Goal: Task Accomplishment & Management: Complete application form

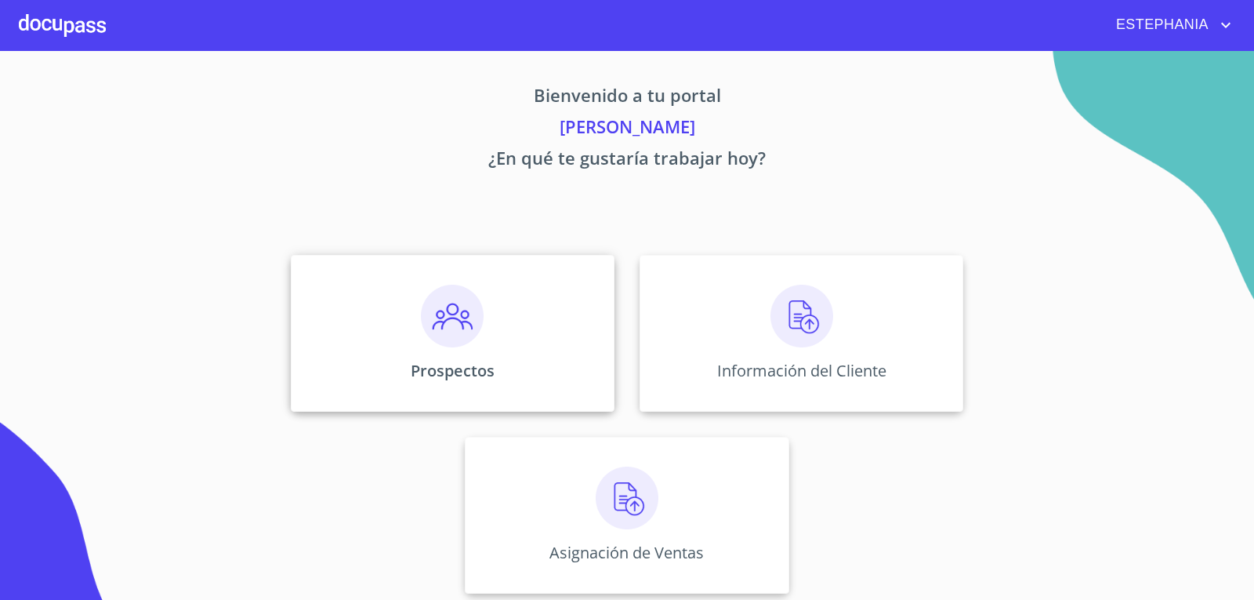
click at [453, 332] on img at bounding box center [452, 316] width 63 height 63
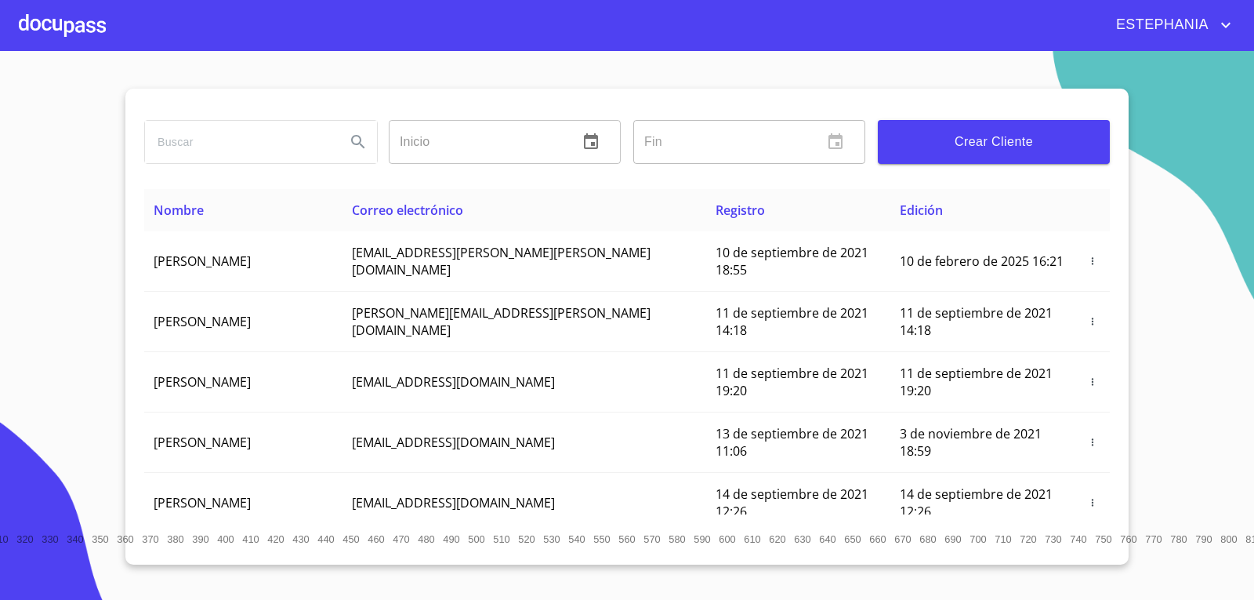
click at [275, 141] on input "search" at bounding box center [239, 142] width 188 height 42
type input "[PERSON_NAME]"
click at [365, 147] on icon "Search" at bounding box center [358, 141] width 19 height 19
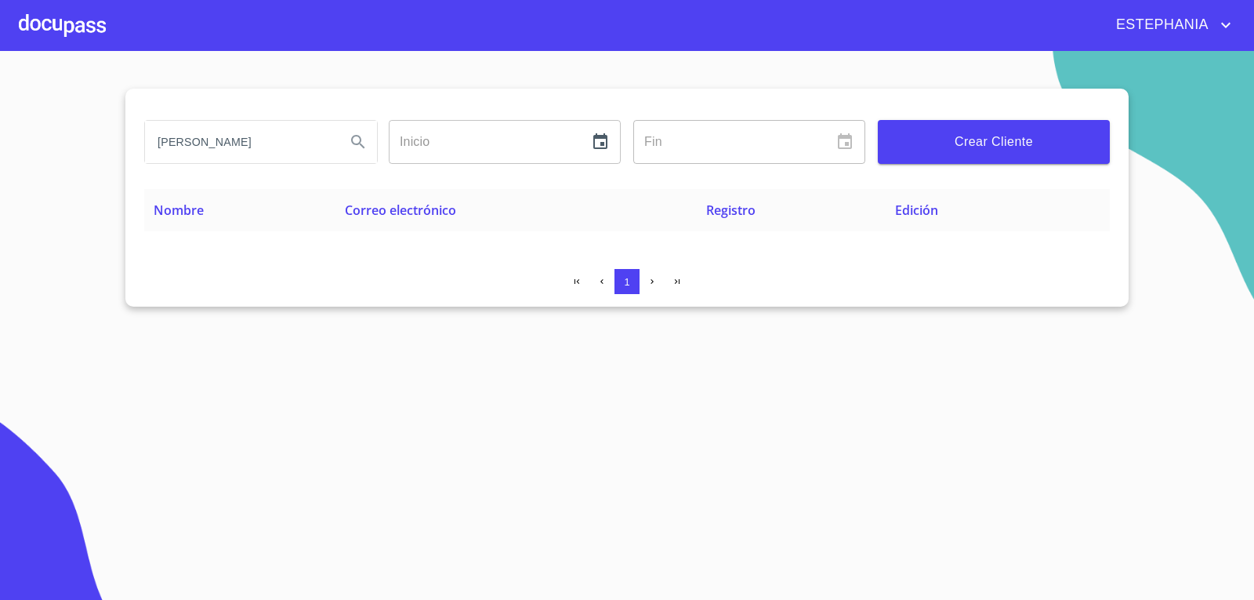
click at [999, 157] on button "Crear Cliente" at bounding box center [994, 142] width 232 height 44
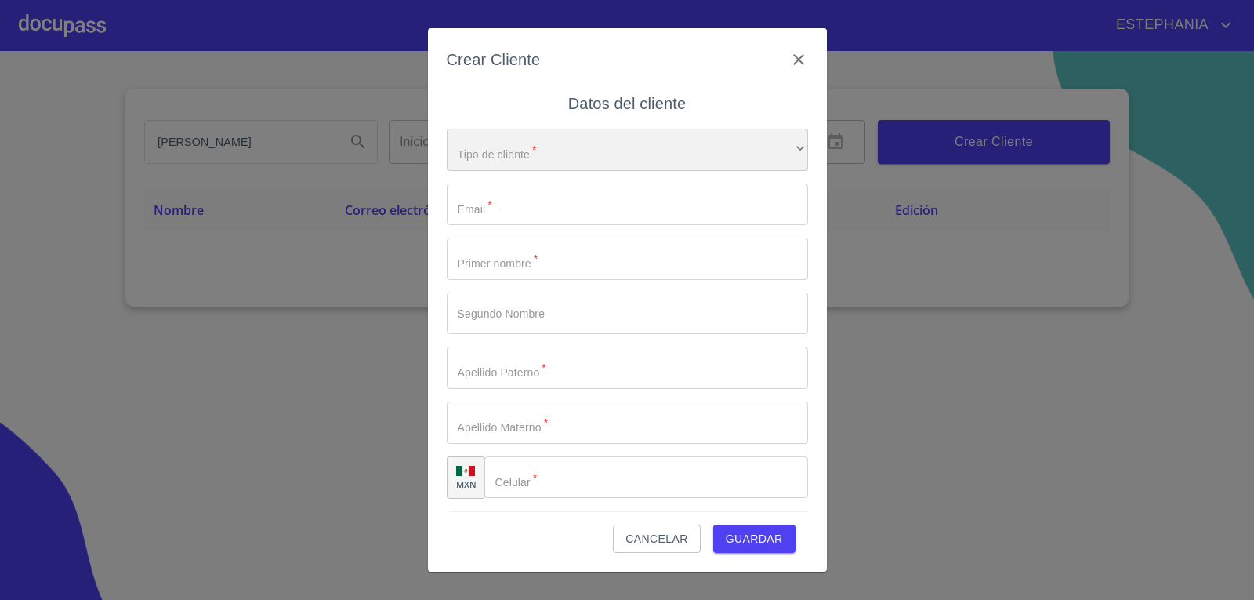
click at [503, 161] on div "​" at bounding box center [627, 150] width 361 height 42
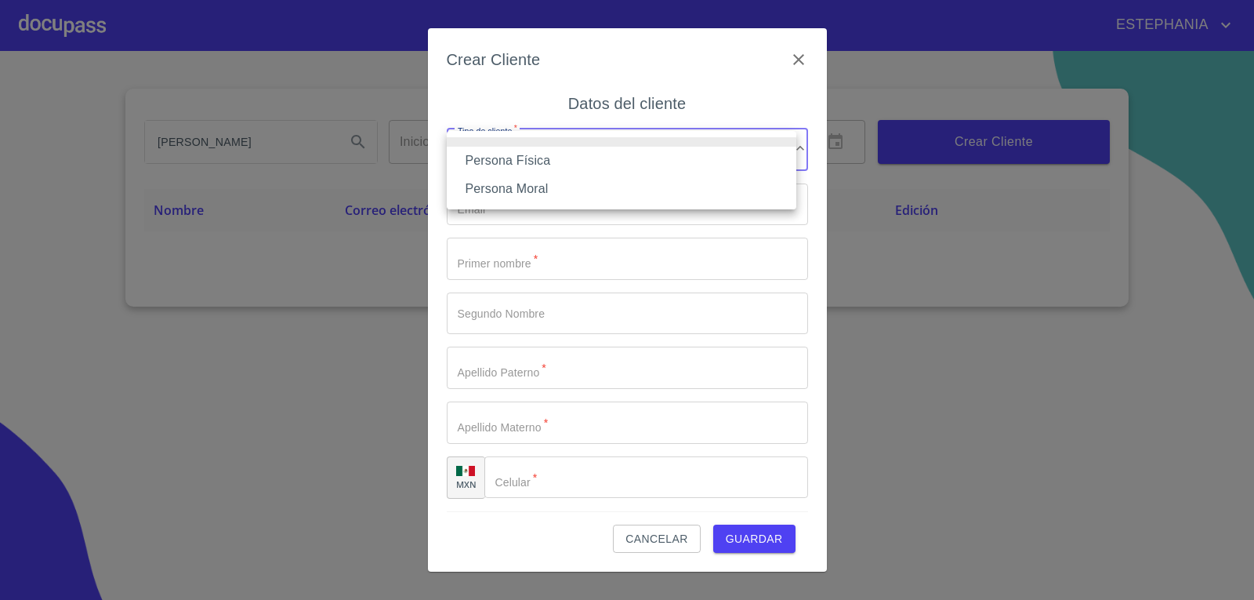
click at [517, 166] on li "Persona Física" at bounding box center [622, 161] width 350 height 28
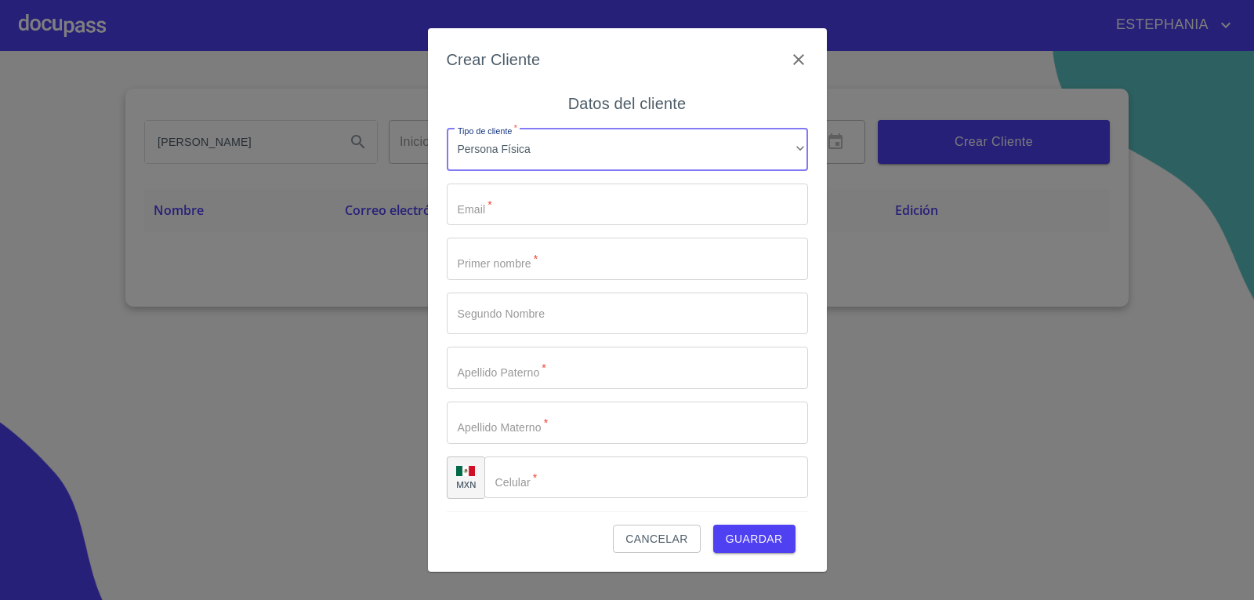
click at [554, 213] on input "Tipo de cliente   *" at bounding box center [627, 204] width 361 height 42
click at [537, 214] on input "Tipo de cliente   *" at bounding box center [627, 204] width 361 height 42
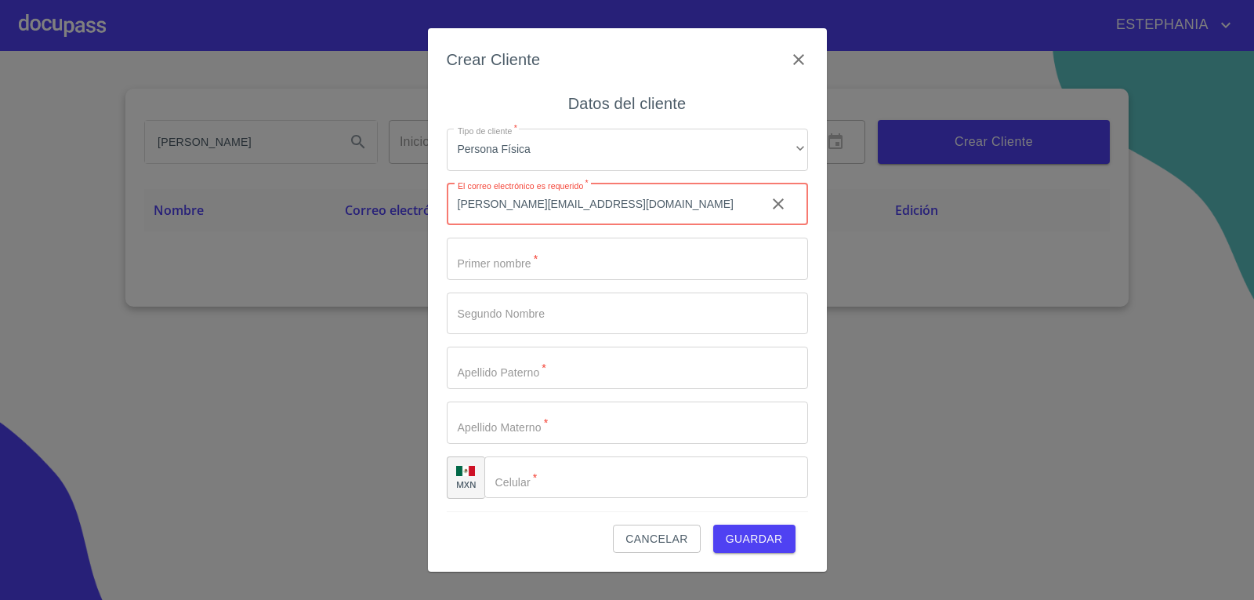
type input "[PERSON_NAME][EMAIL_ADDRESS][DOMAIN_NAME]"
click at [554, 263] on input "Tipo de cliente   *" at bounding box center [627, 259] width 361 height 42
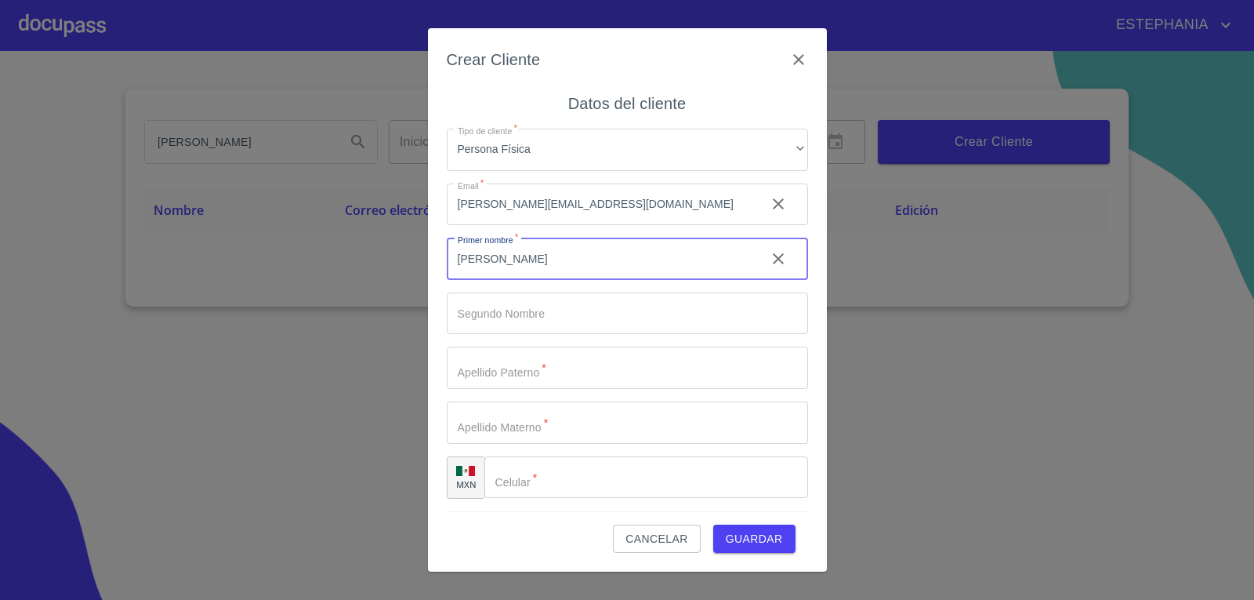
type input "[PERSON_NAME]"
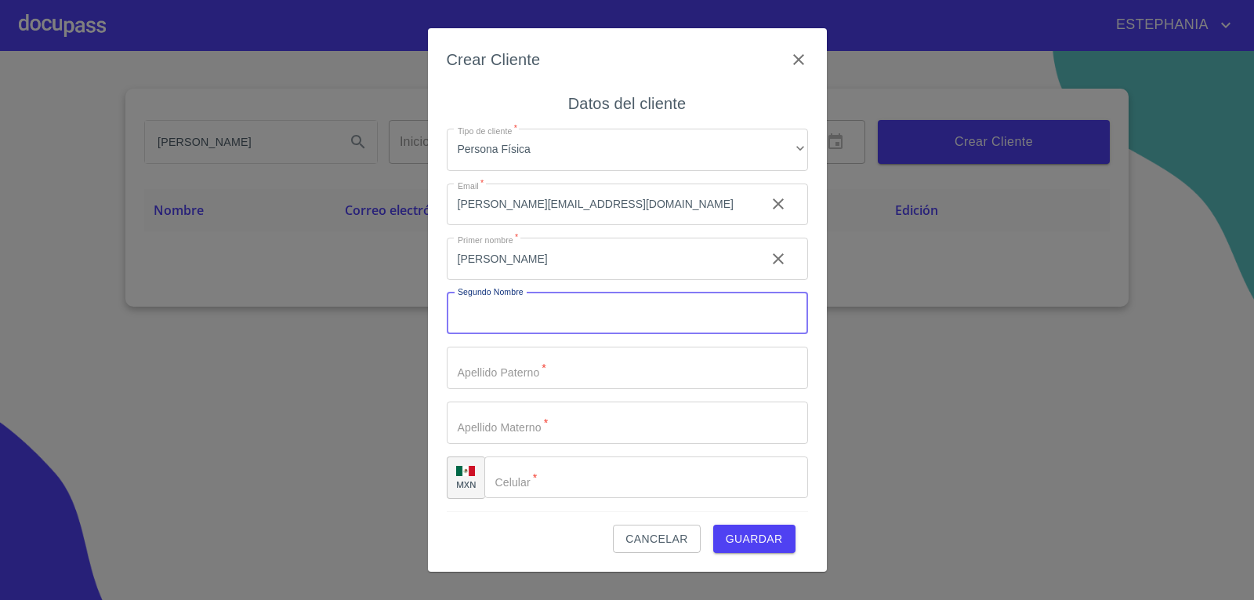
type input "G"
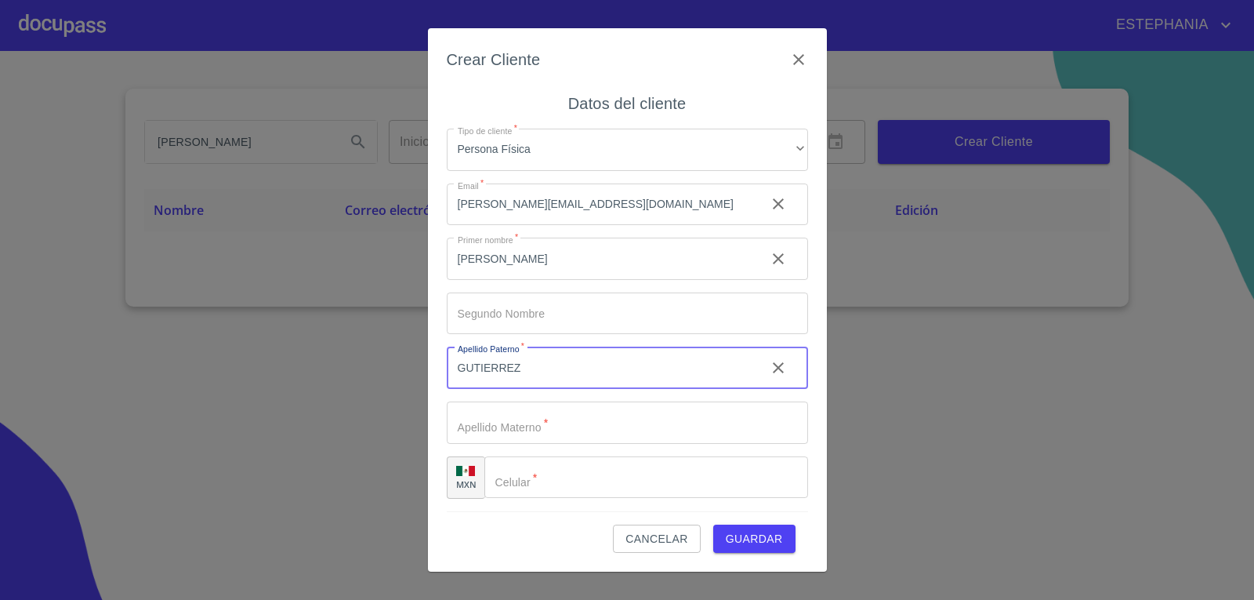
type input "GUTIERREZ"
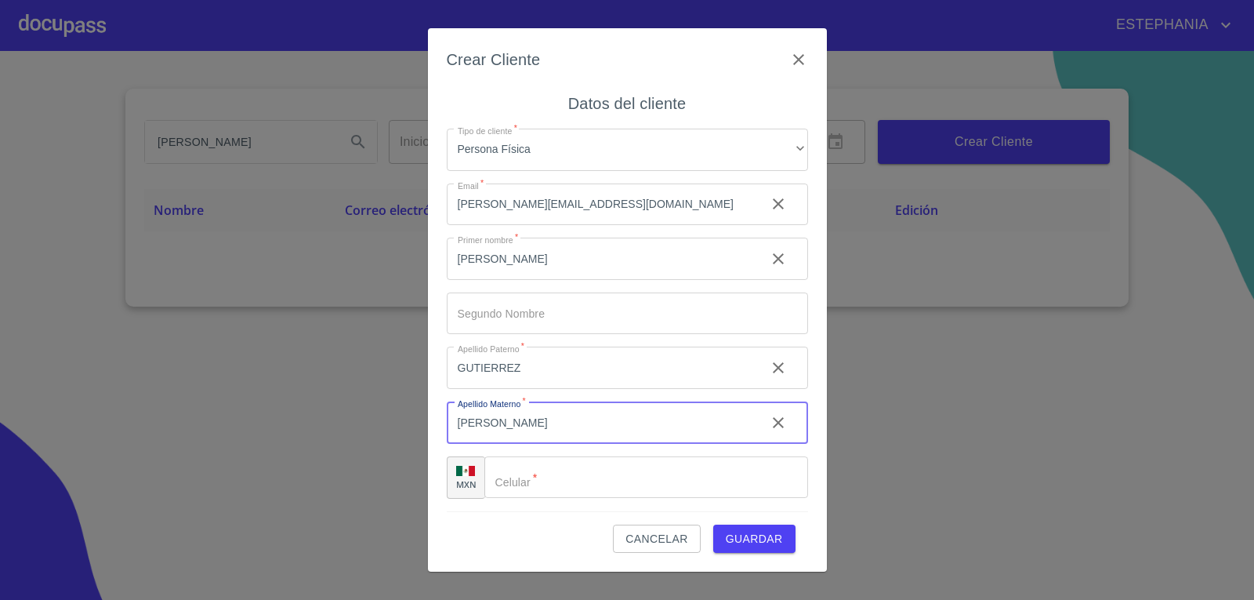
type input "[PERSON_NAME]"
click at [633, 492] on input "Tipo de cliente   *" at bounding box center [647, 477] width 324 height 42
type input "[PHONE_NUMBER]"
click at [607, 313] on input "Tipo de cliente   *" at bounding box center [627, 313] width 361 height 42
click at [756, 537] on span "Guardar" at bounding box center [754, 539] width 57 height 20
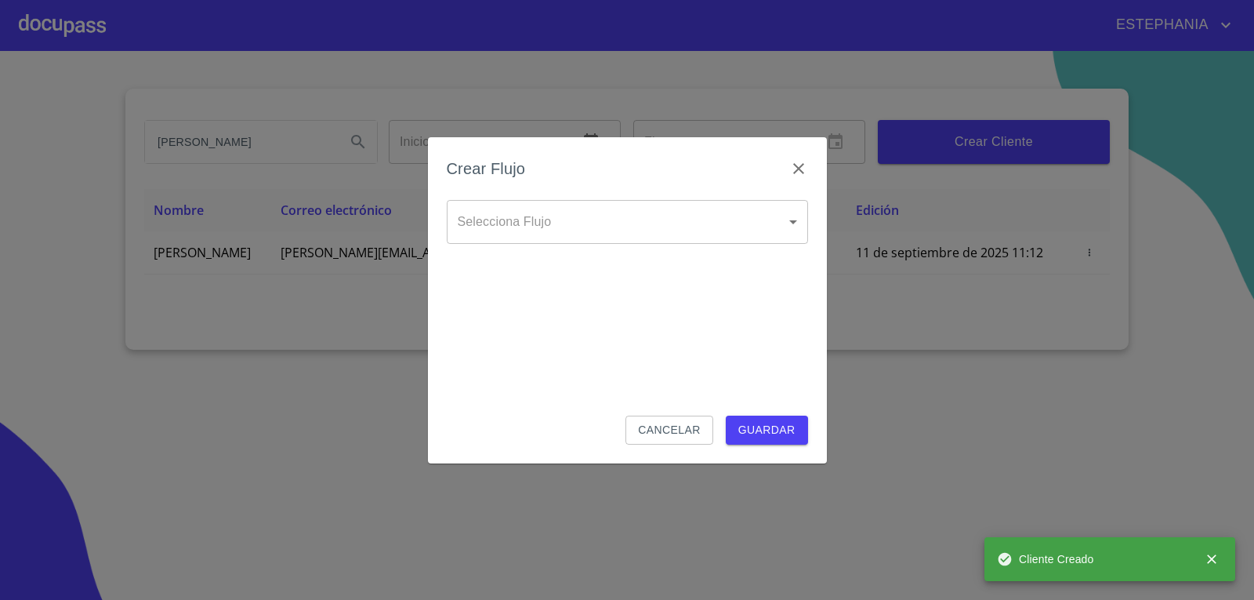
click at [782, 225] on body "ESTEPHANIA [PERSON_NAME] ​ Fin ​ Crear Cliente Nombre Correo electrónico Regist…" at bounding box center [627, 300] width 1254 height 600
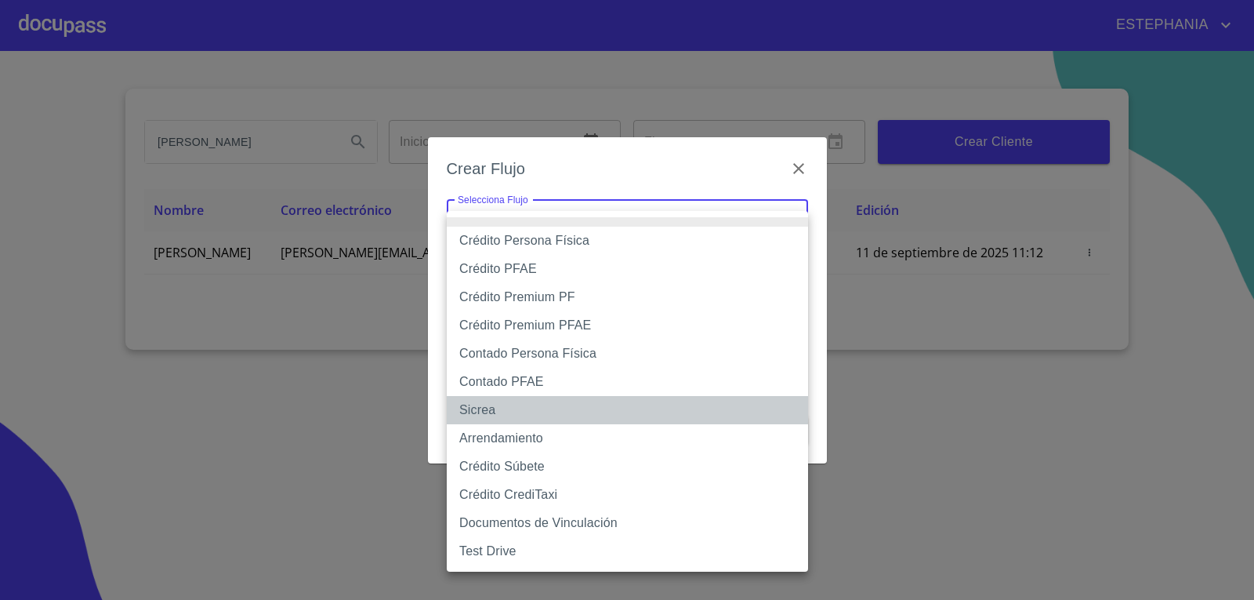
click at [516, 410] on li "Sicrea" at bounding box center [627, 410] width 361 height 28
type input "623996b2ffbf160bd6e2ac1f"
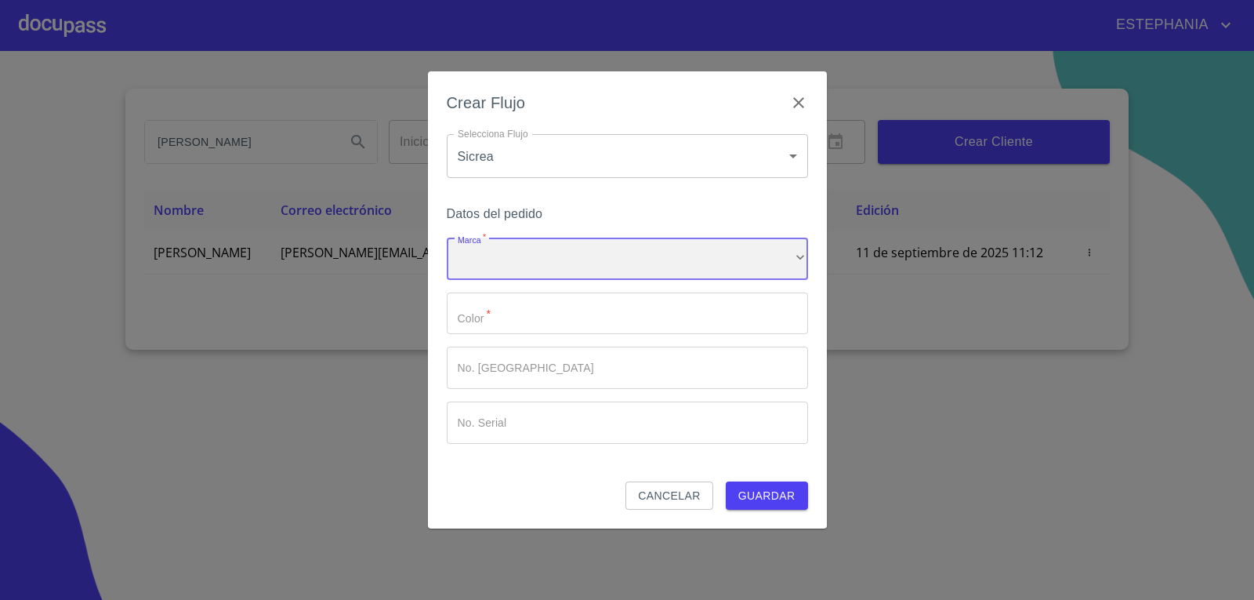
click at [646, 256] on div "​" at bounding box center [627, 259] width 361 height 42
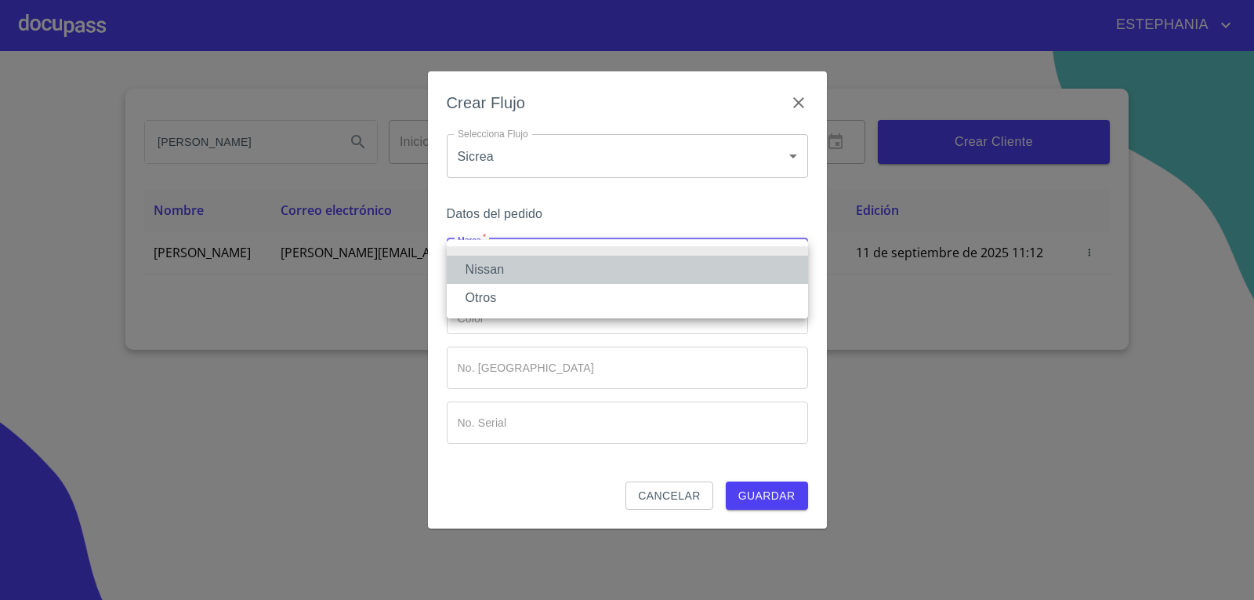
click at [586, 281] on li "Nissan" at bounding box center [627, 270] width 361 height 28
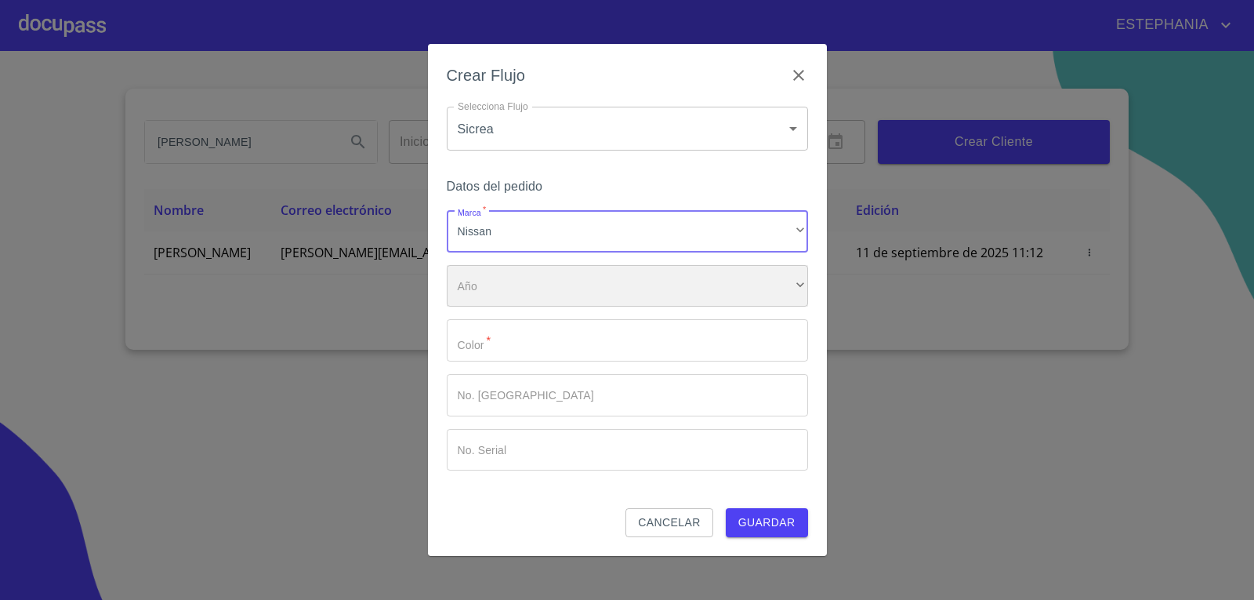
click at [576, 292] on div "​" at bounding box center [627, 286] width 361 height 42
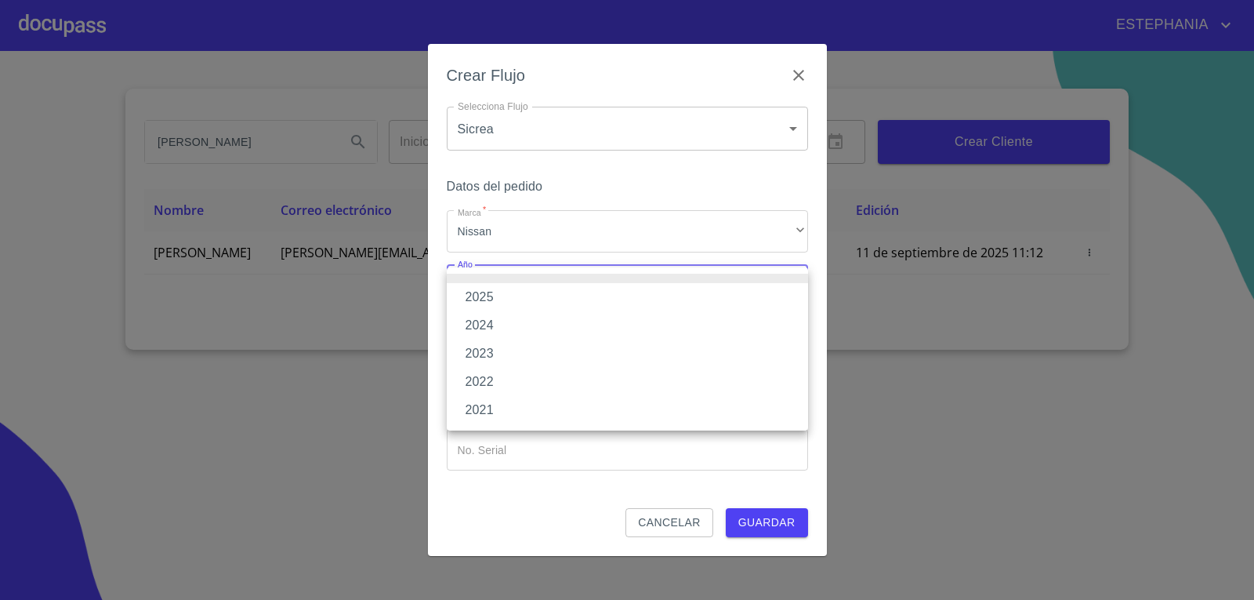
click at [555, 298] on li "2025" at bounding box center [627, 297] width 361 height 28
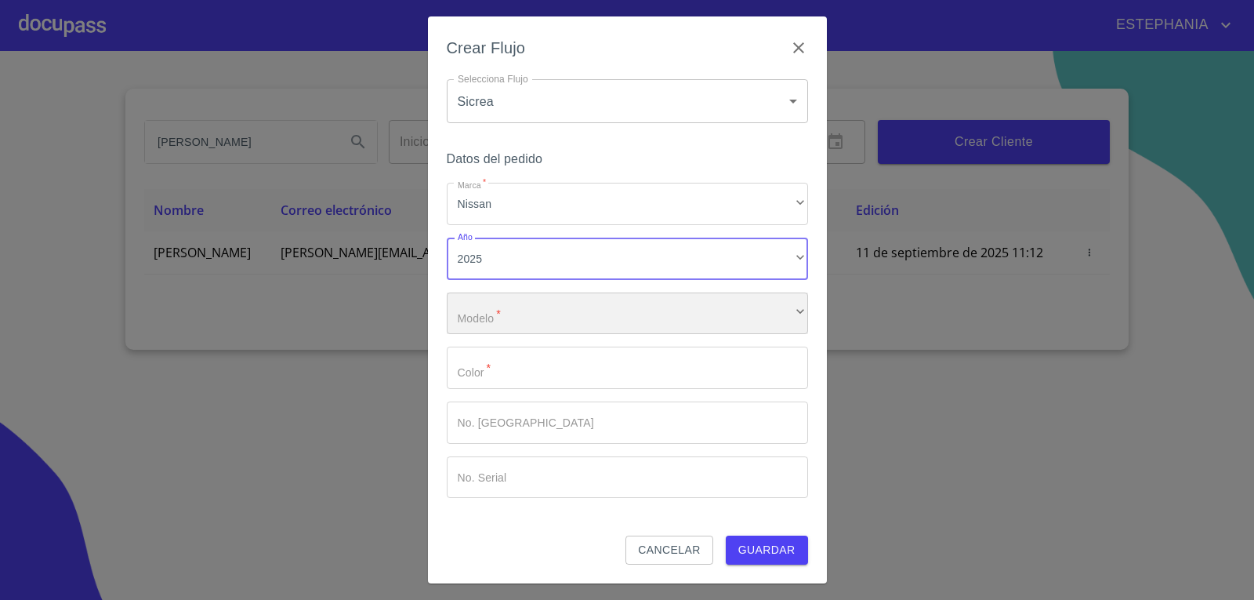
click at [564, 326] on div "​" at bounding box center [627, 313] width 361 height 42
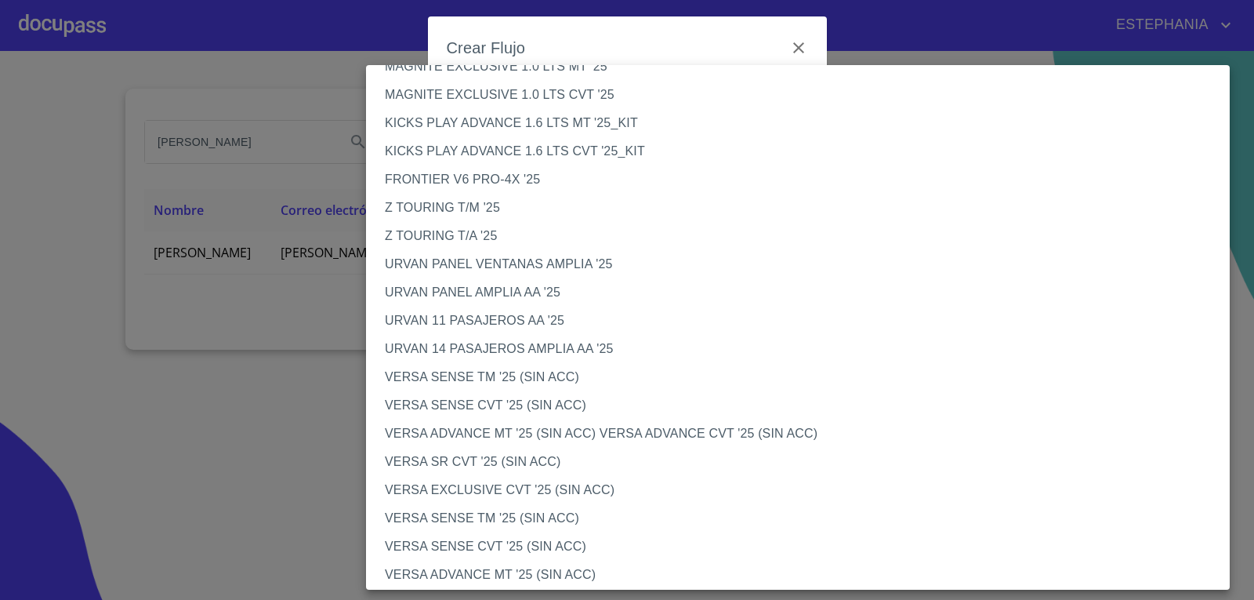
scroll to position [470, 0]
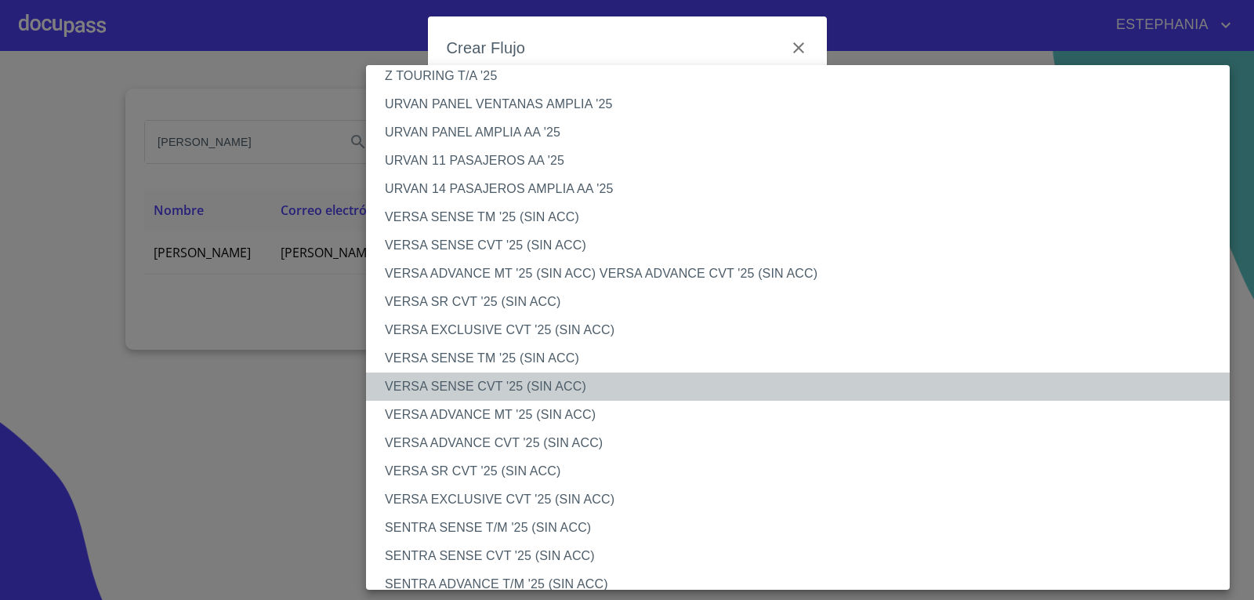
click at [528, 382] on li "VERSA SENSE CVT '25 (SIN ACC)" at bounding box center [804, 386] width 876 height 28
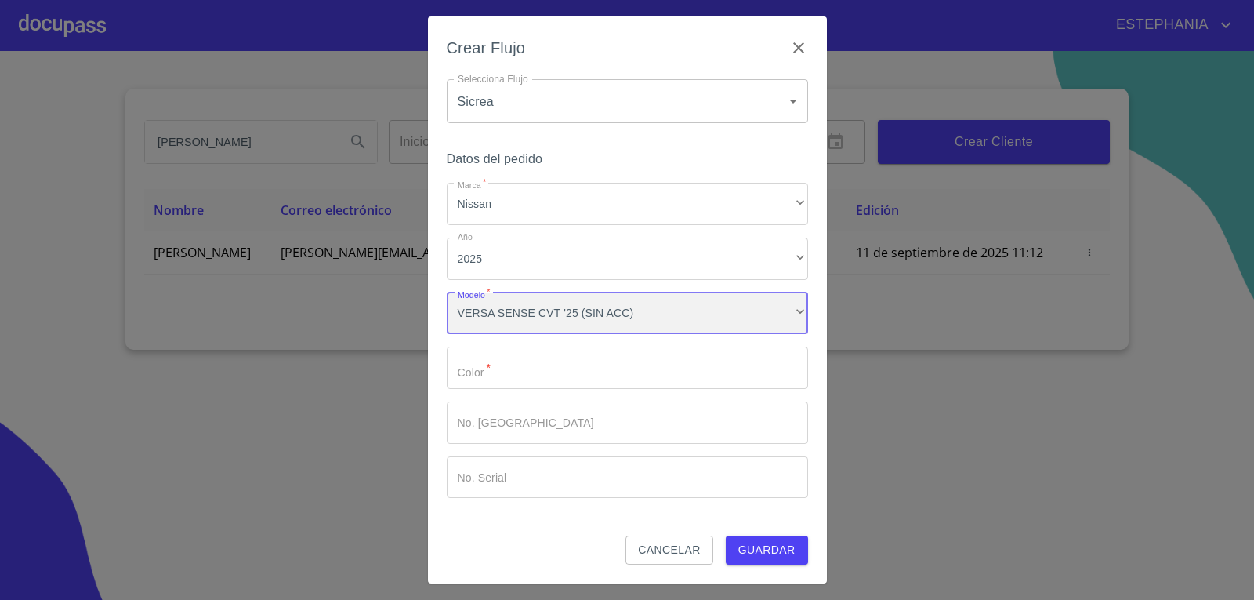
click at [650, 313] on div "VERSA SENSE CVT '25 (SIN ACC)" at bounding box center [627, 313] width 361 height 42
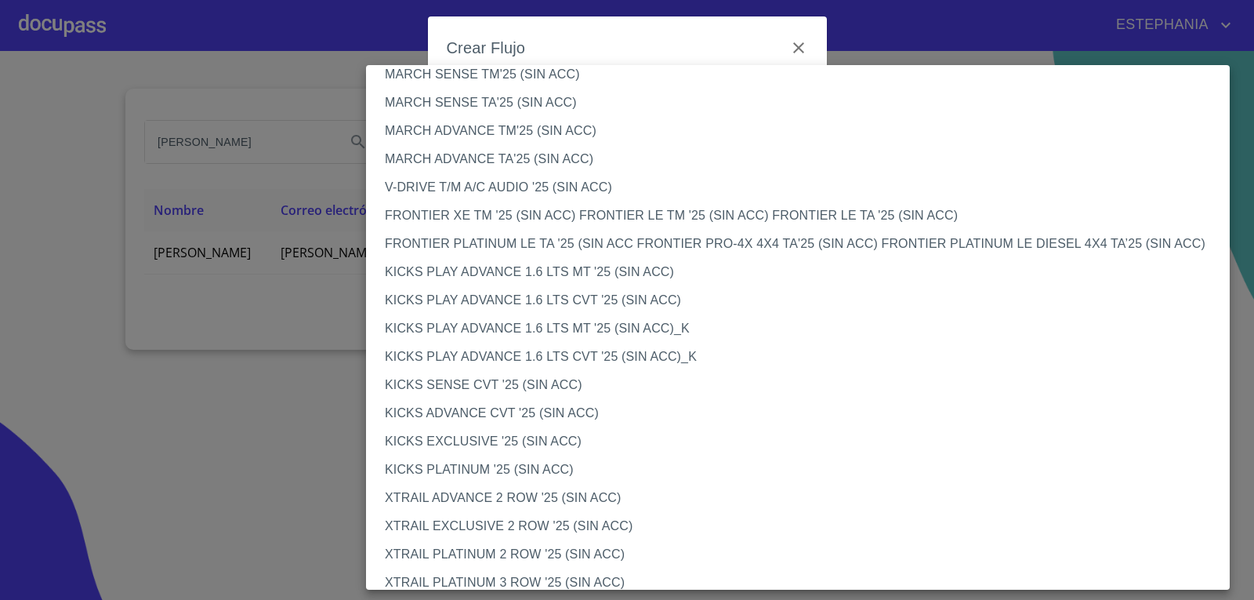
scroll to position [1191, 0]
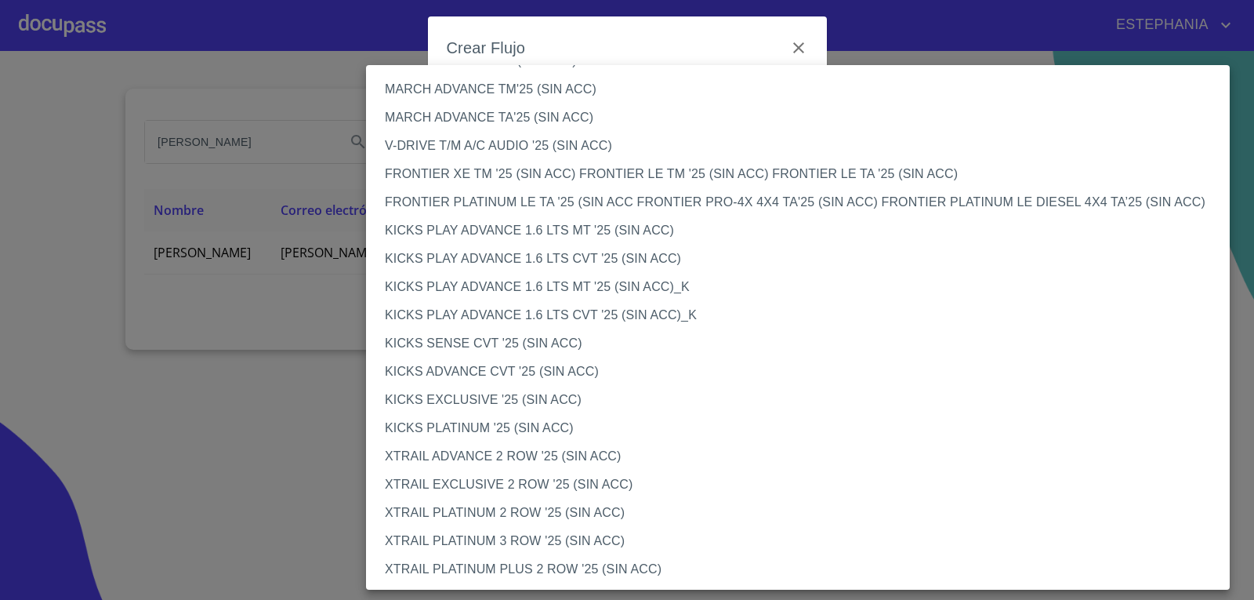
click at [245, 416] on div at bounding box center [627, 300] width 1254 height 600
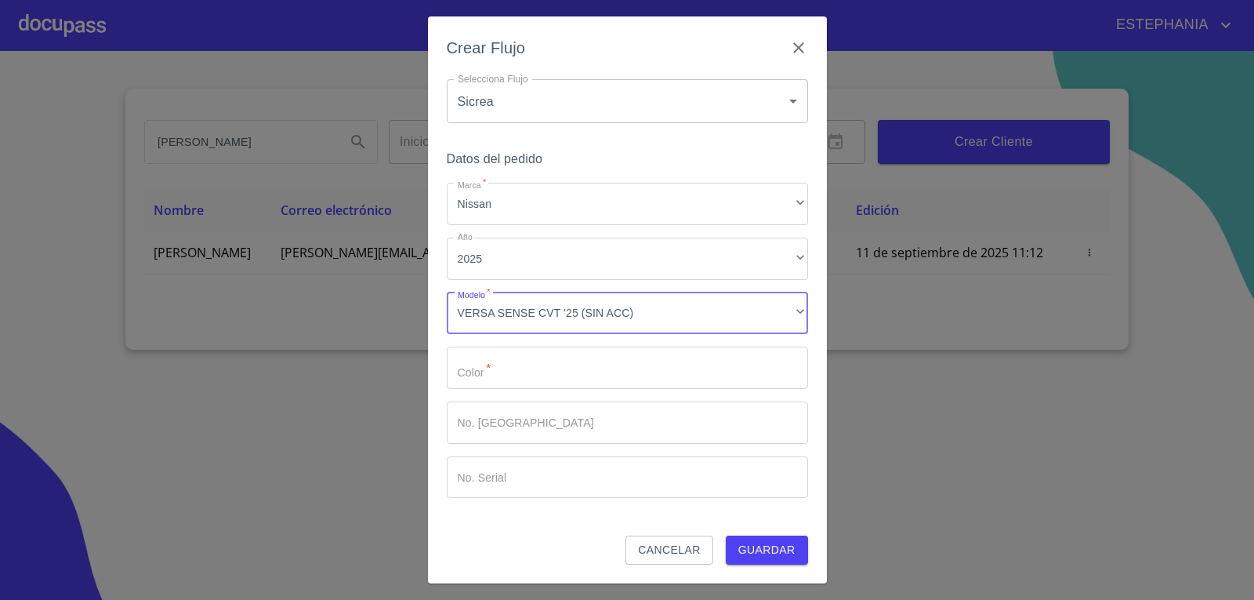
click at [601, 366] on input "Marca   *" at bounding box center [627, 368] width 361 height 42
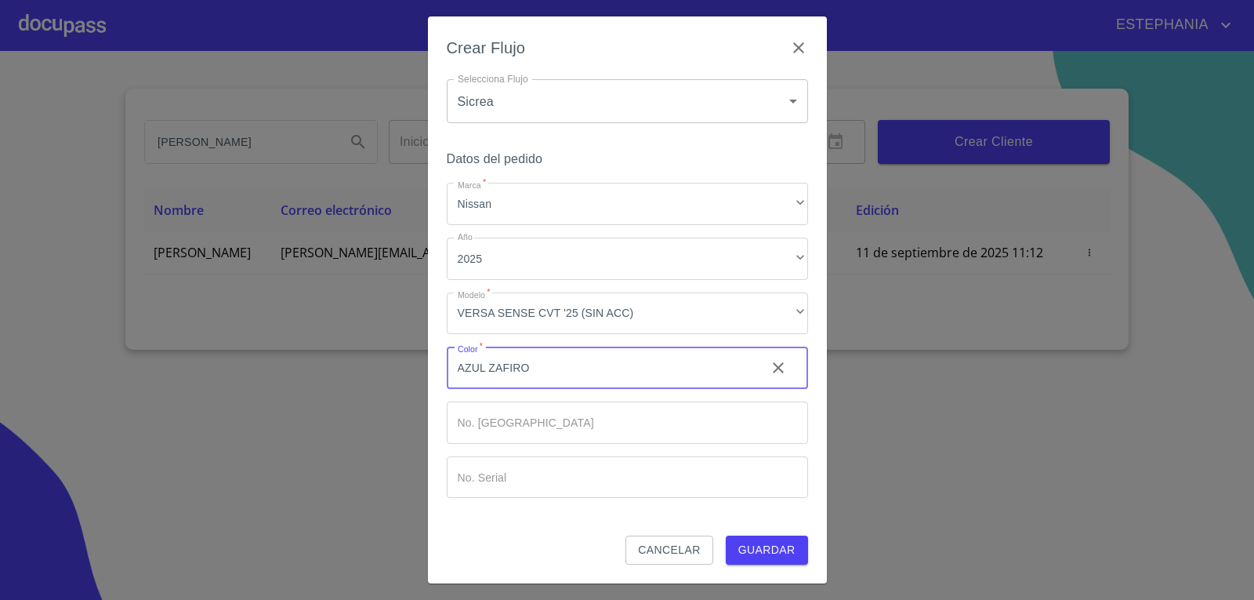
type input "AZUL ZAFIRO"
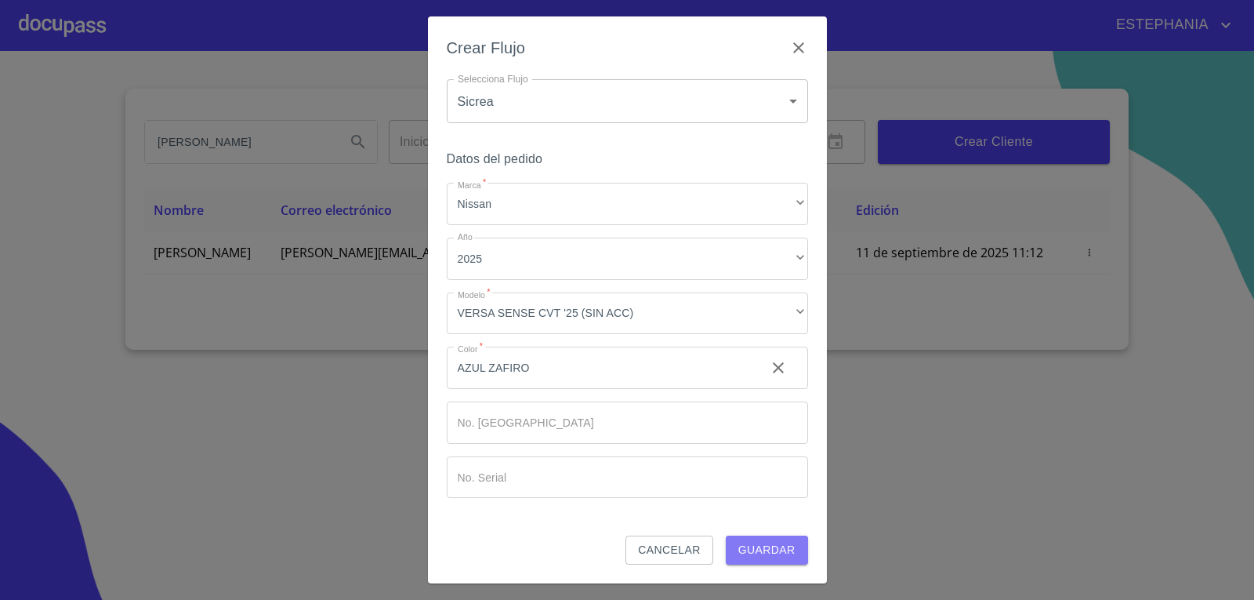
click at [794, 560] on button "Guardar" at bounding box center [767, 549] width 82 height 29
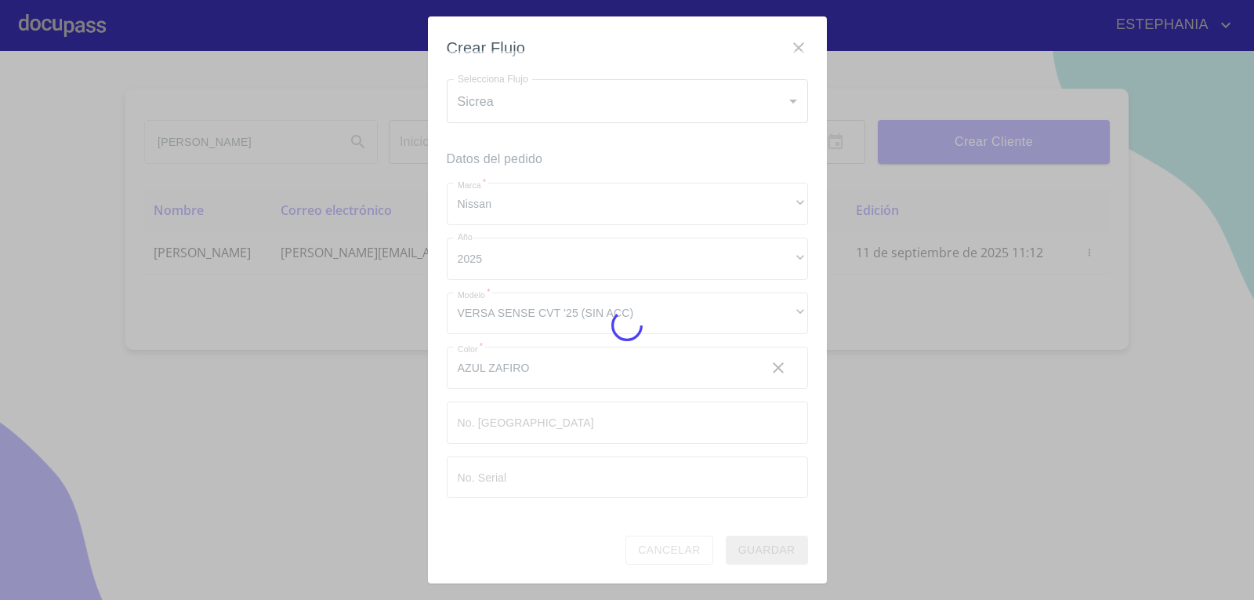
click at [692, 597] on div at bounding box center [627, 325] width 1254 height 549
